Goal: Task Accomplishment & Management: Complete application form

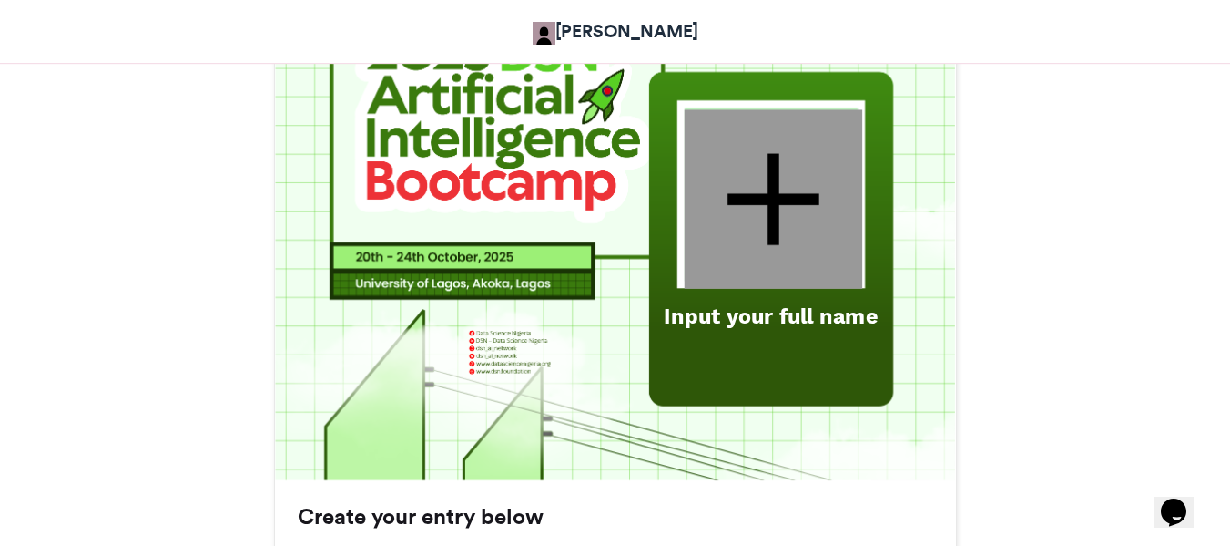
scroll to position [729, 0]
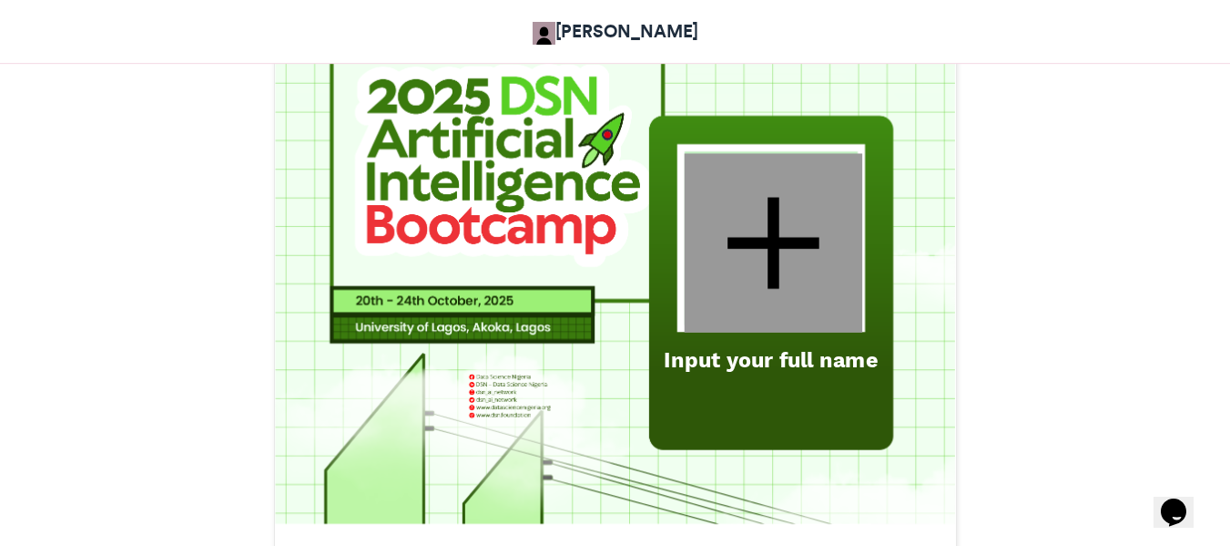
click at [735, 363] on div "Input your full name" at bounding box center [771, 359] width 236 height 30
click at [750, 306] on div at bounding box center [773, 242] width 178 height 179
click at [774, 253] on div at bounding box center [773, 242] width 178 height 179
click at [737, 348] on div "Input your full name" at bounding box center [771, 359] width 236 height 30
click at [736, 358] on div "Input your full name" at bounding box center [771, 359] width 236 height 30
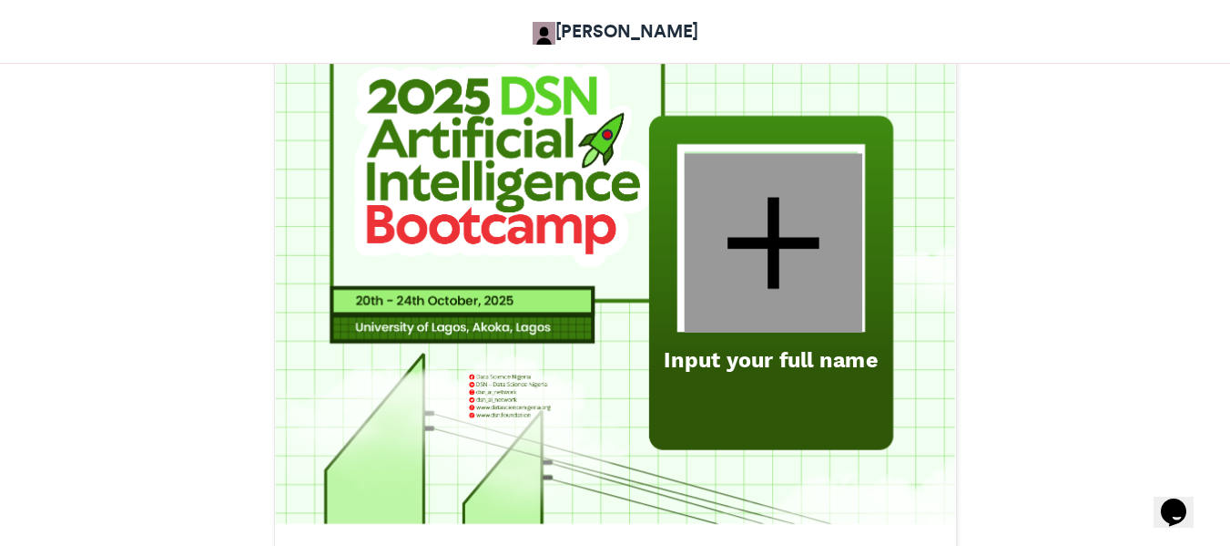
click at [736, 358] on div "Input your full name" at bounding box center [771, 359] width 236 height 30
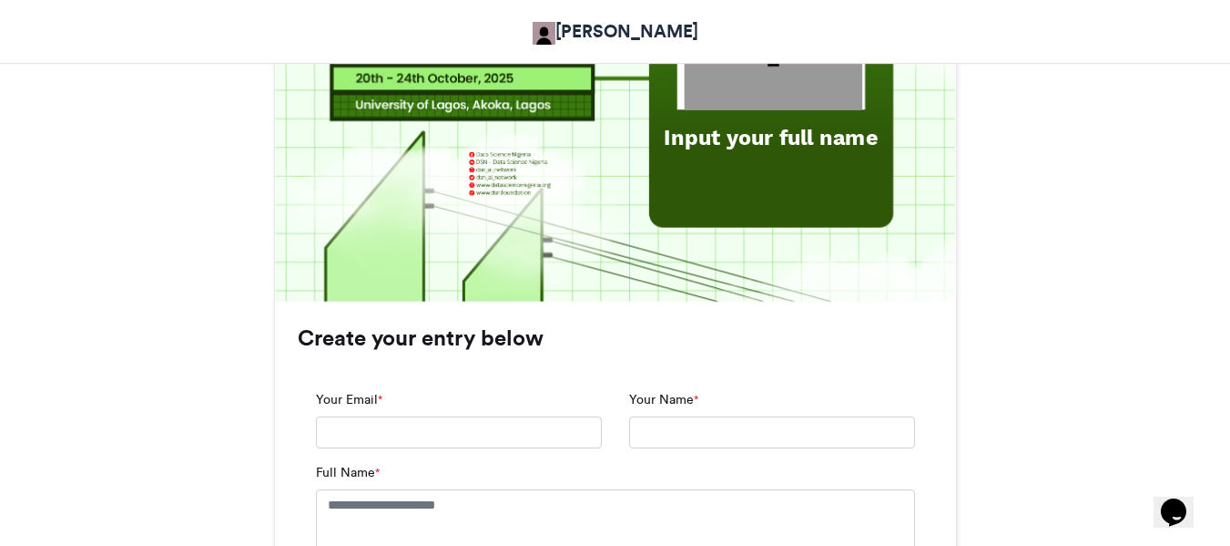
scroll to position [1184, 0]
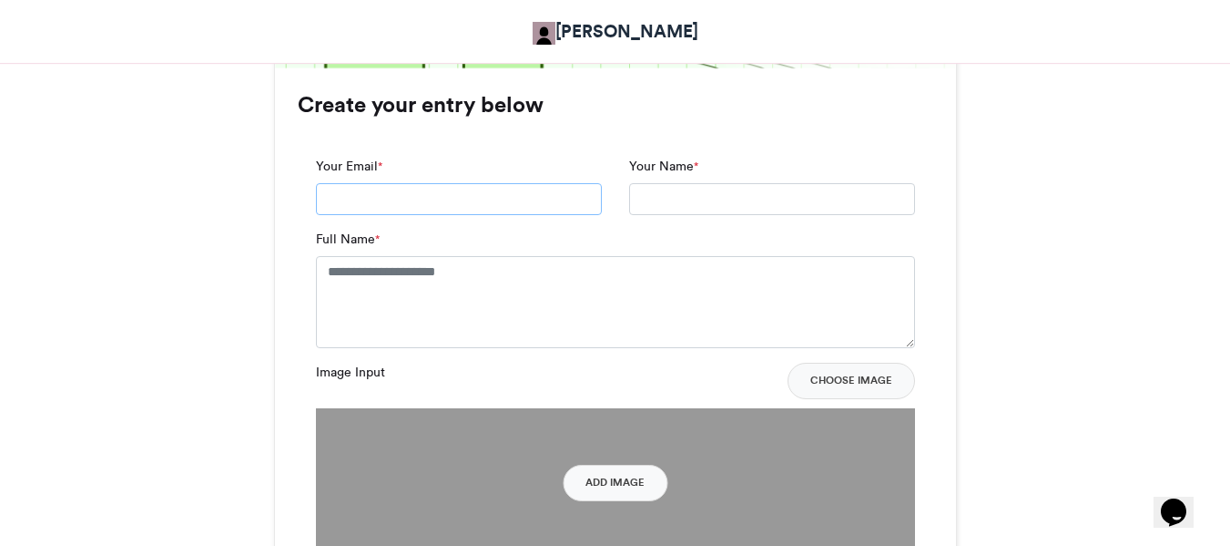
click at [439, 194] on input "Your Email *" at bounding box center [459, 199] width 286 height 33
type input "**********"
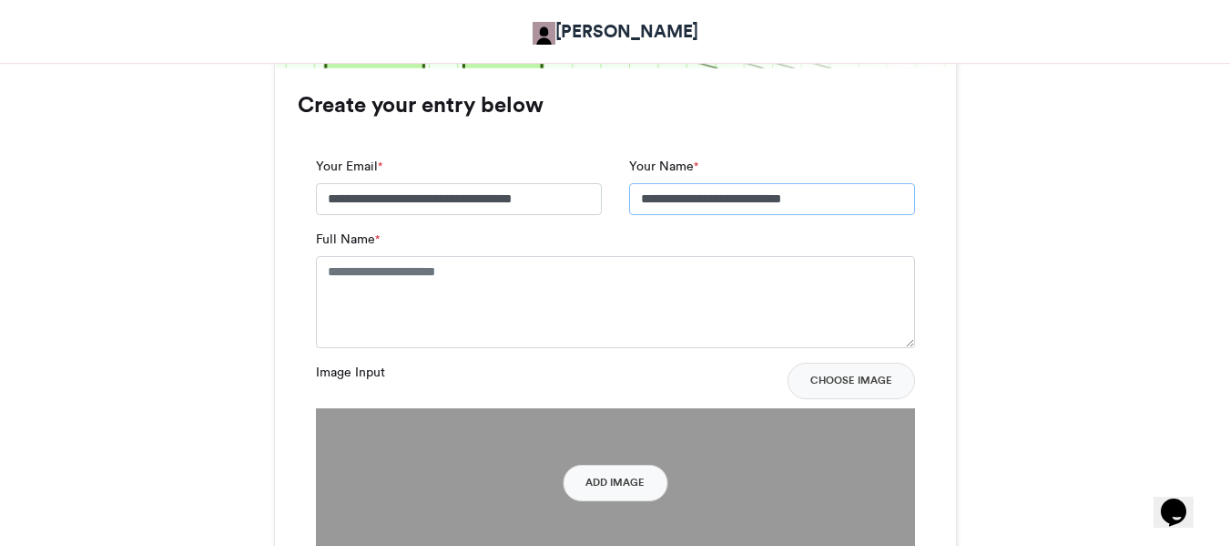
click at [664, 194] on input "**********" at bounding box center [772, 199] width 286 height 33
click at [637, 238] on div "Full Name *" at bounding box center [615, 288] width 599 height 117
click at [512, 265] on textarea "Full Name *" at bounding box center [615, 301] width 599 height 91
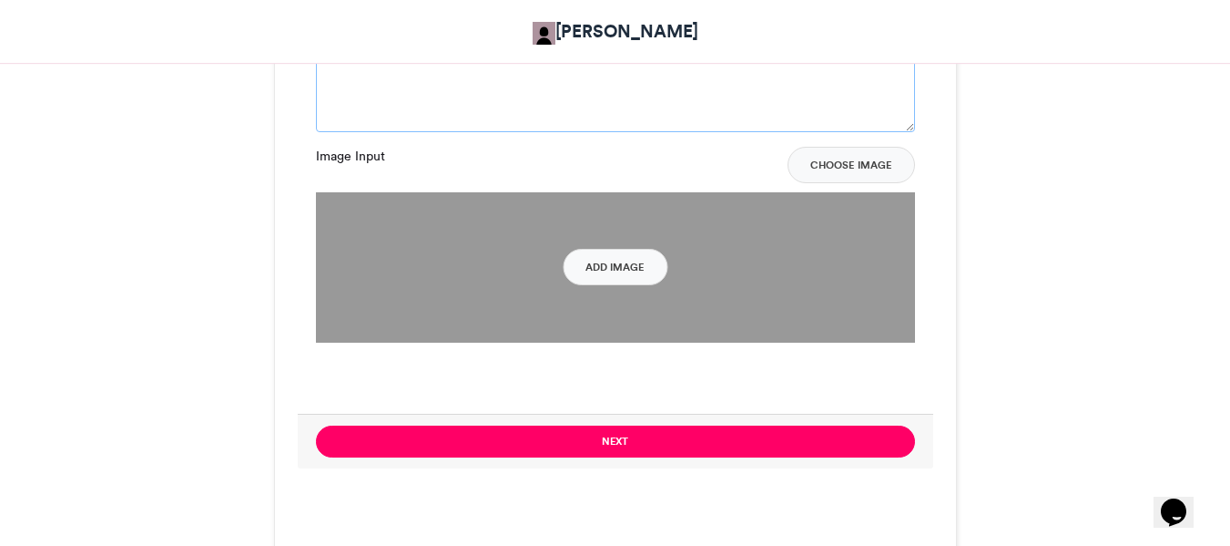
scroll to position [1457, 0]
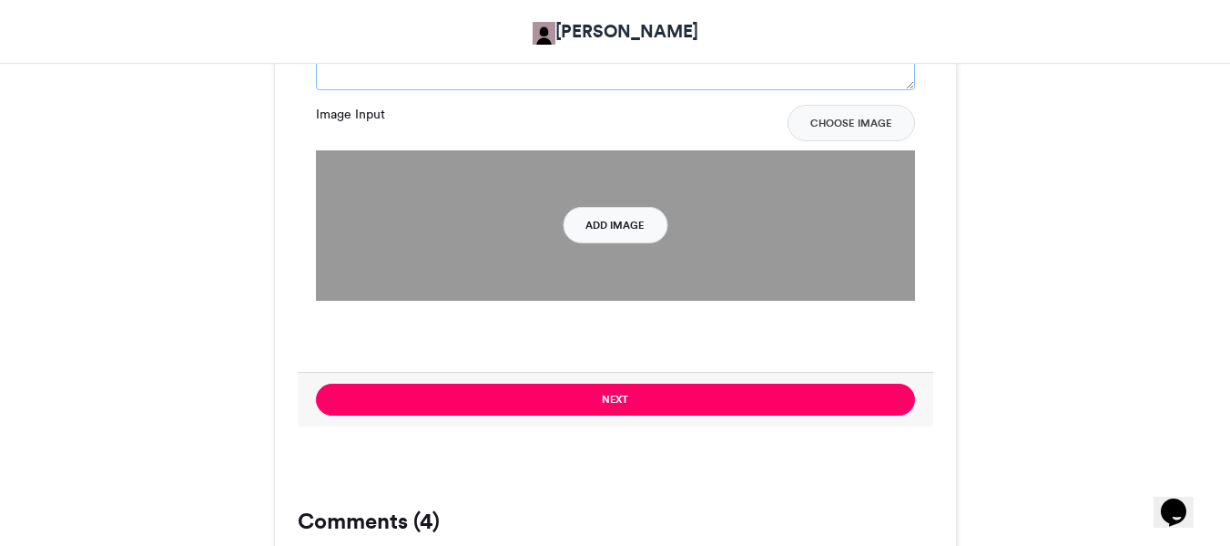
type textarea "**********"
click at [623, 230] on button "Add Image" at bounding box center [615, 225] width 105 height 36
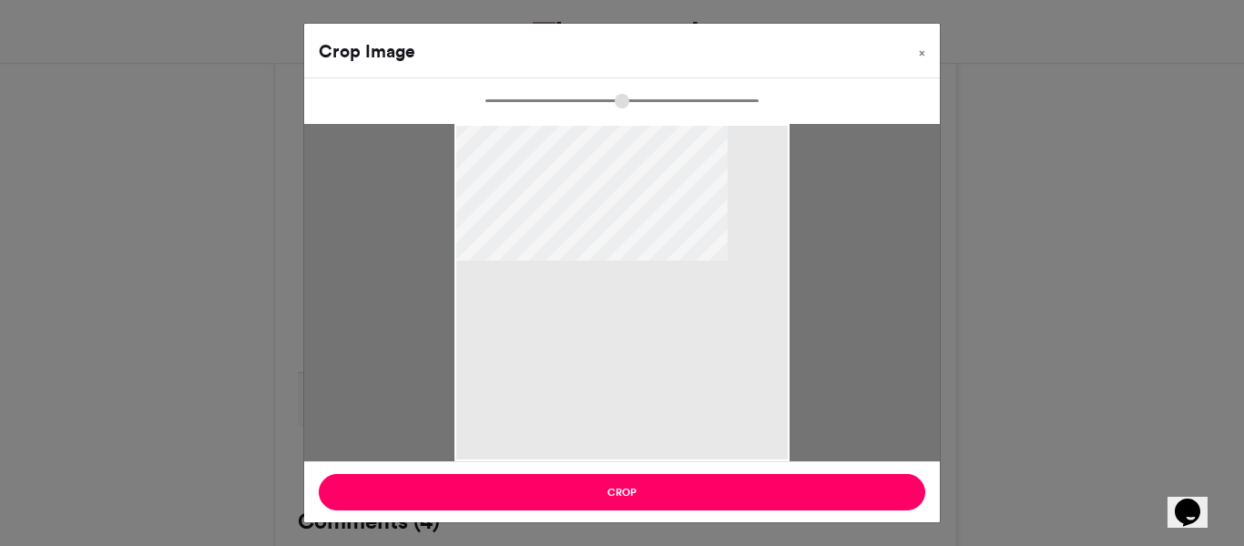
type input "******"
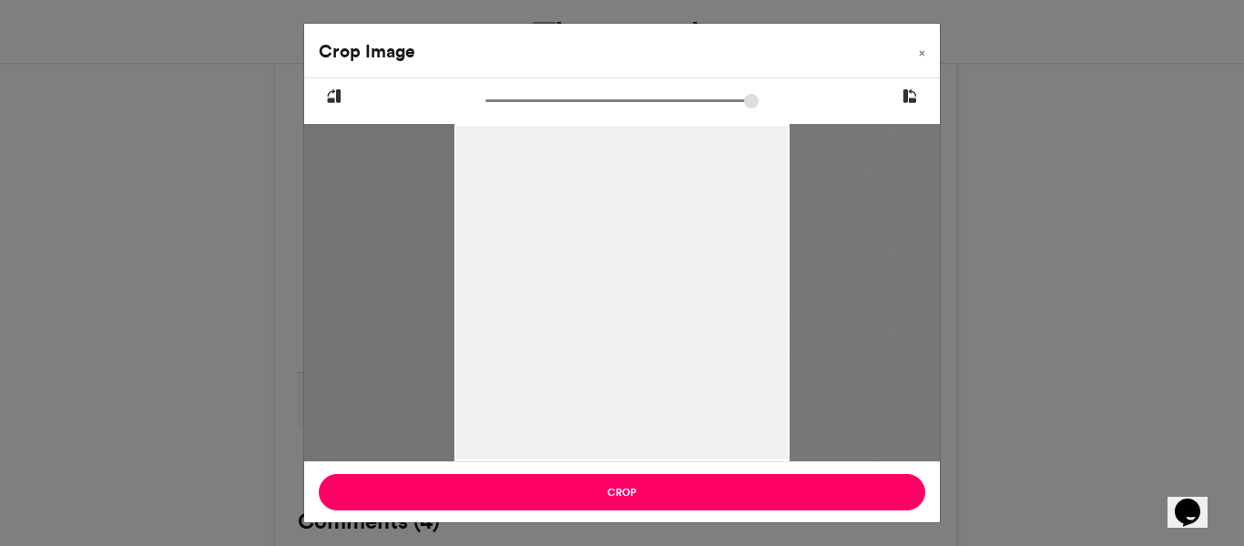
drag, startPoint x: 560, startPoint y: 363, endPoint x: 715, endPoint y: 334, distance: 157.5
click at [715, 334] on div at bounding box center [706, 292] width 505 height 337
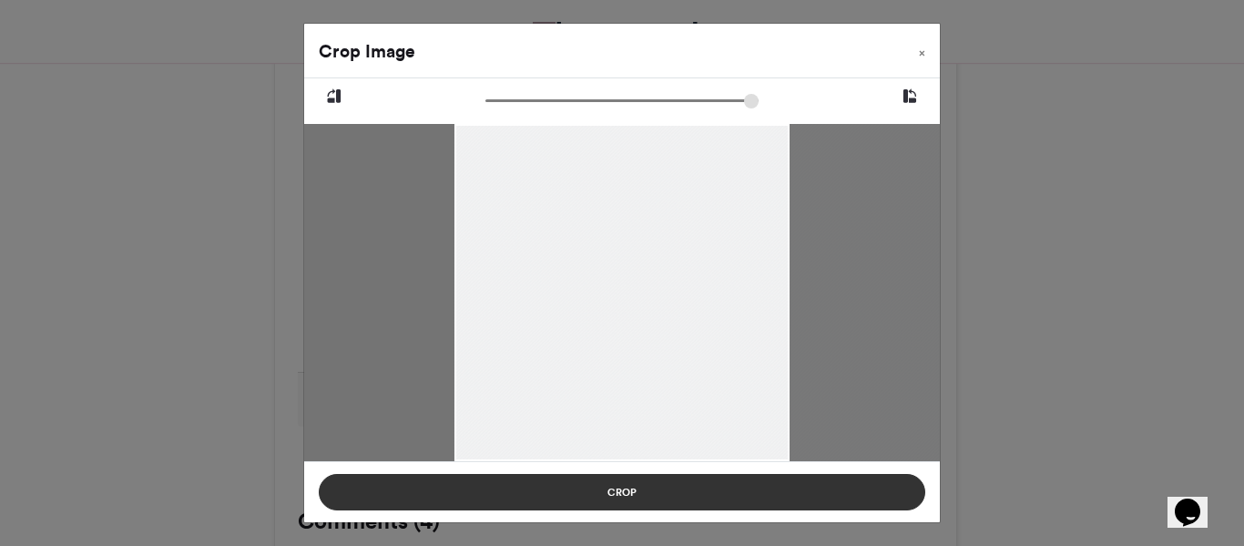
click at [652, 497] on button "Crop" at bounding box center [622, 492] width 607 height 36
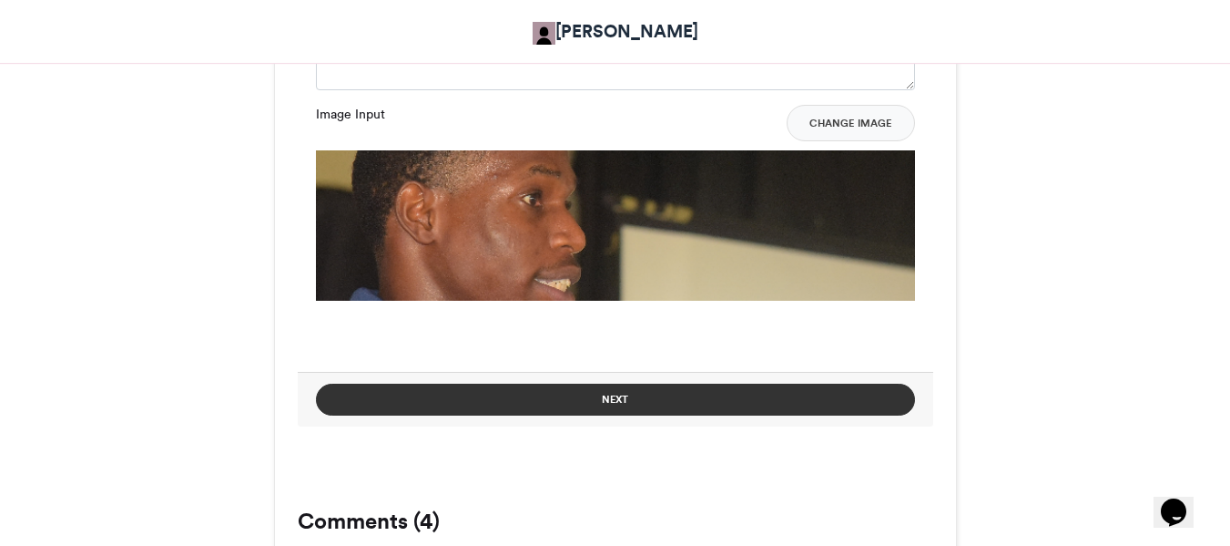
click at [609, 397] on button "Next" at bounding box center [615, 399] width 599 height 32
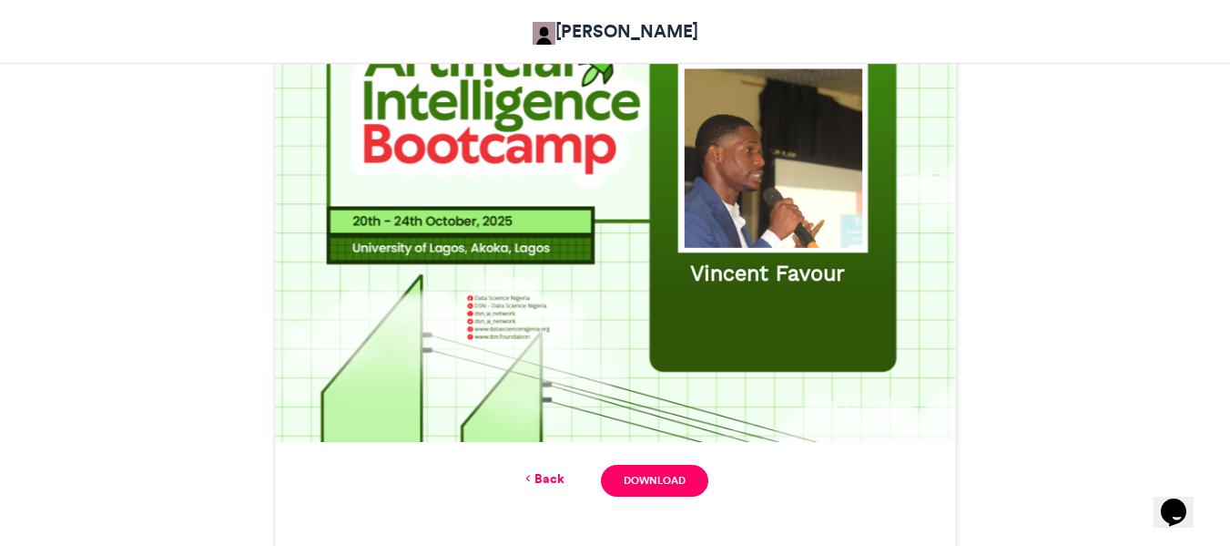
scroll to position [831, 0]
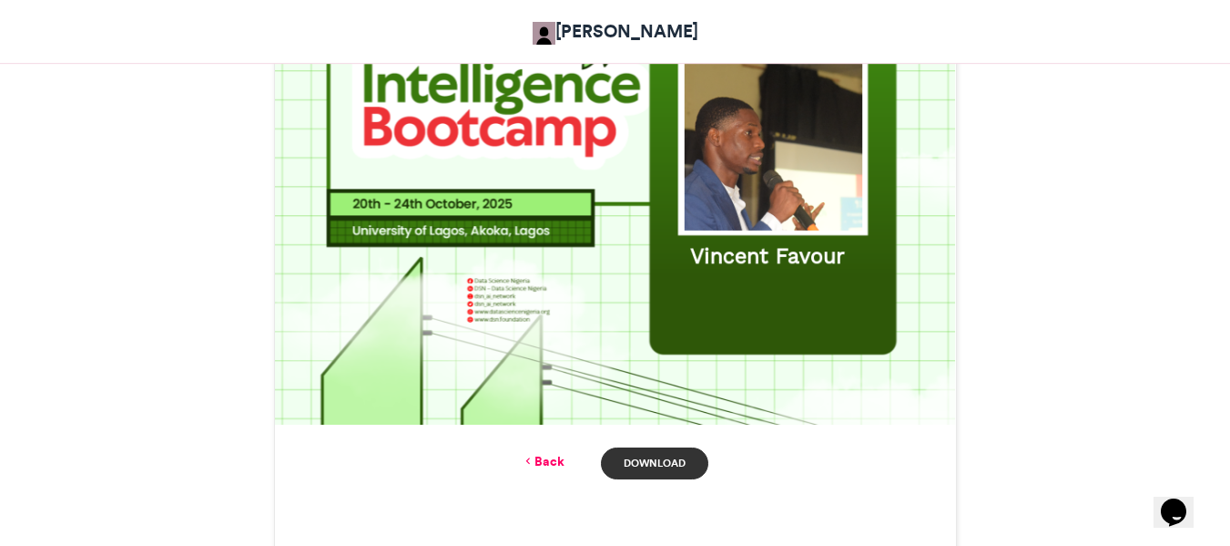
click at [656, 470] on link "Download" at bounding box center [654, 463] width 107 height 32
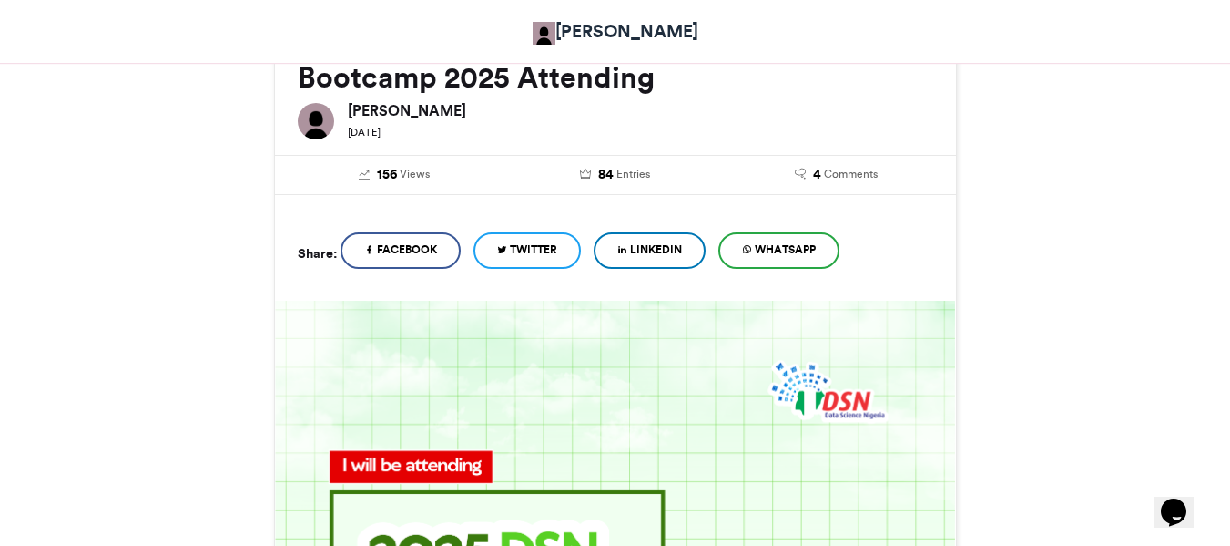
click at [775, 247] on span "WhatsApp" at bounding box center [785, 249] width 61 height 16
